Goal: Download file/media

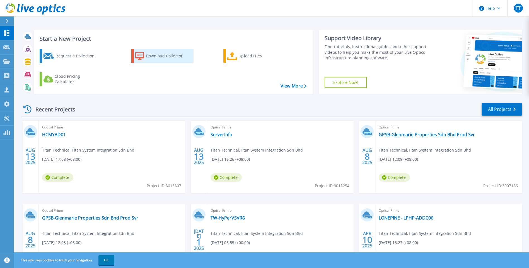
click at [169, 56] on div "Download Collector" at bounding box center [168, 55] width 45 height 11
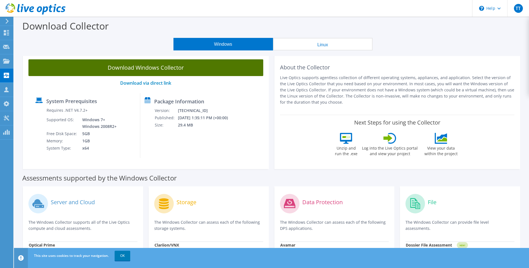
click at [199, 70] on link "Download Windows Collector" at bounding box center [145, 67] width 235 height 17
